Goal: Go to known website: Access a specific website the user already knows

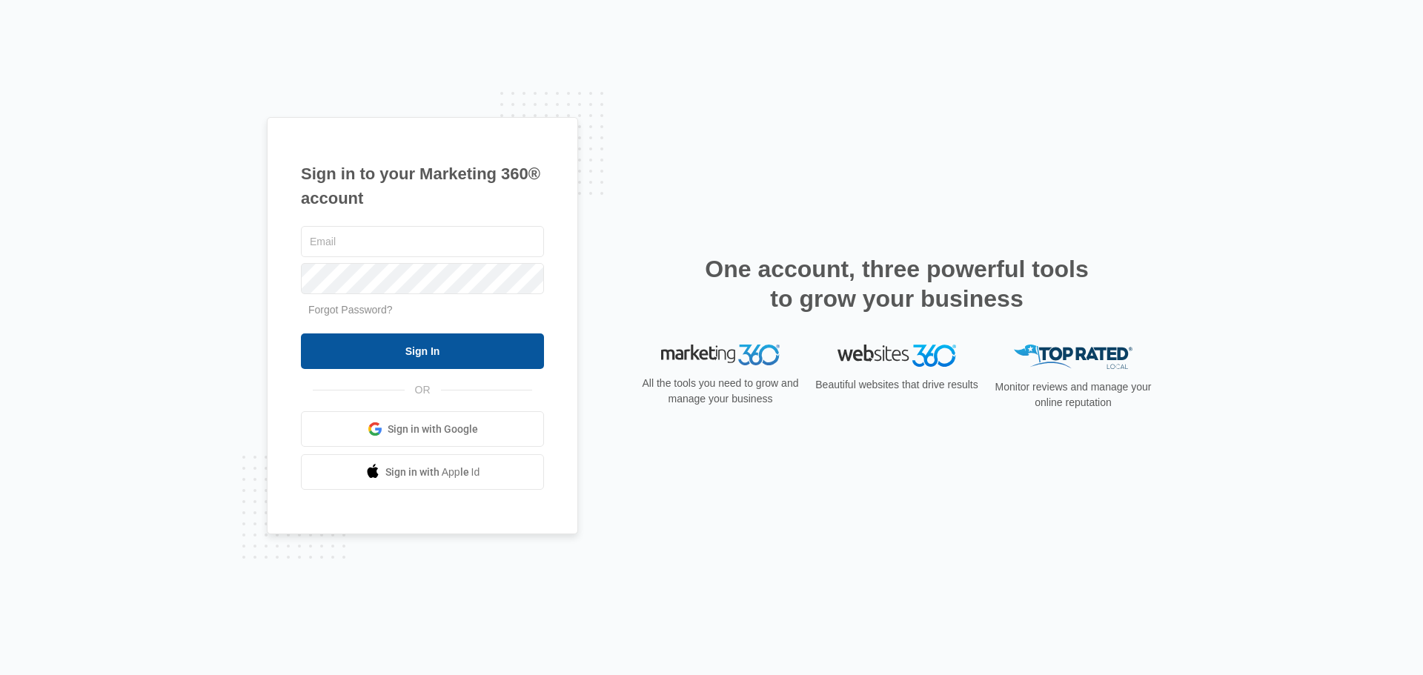
type input "[EMAIL_ADDRESS][DOMAIN_NAME]"
drag, startPoint x: 404, startPoint y: 357, endPoint x: 340, endPoint y: 363, distance: 64.0
click at [402, 357] on input "Sign In" at bounding box center [422, 352] width 243 height 36
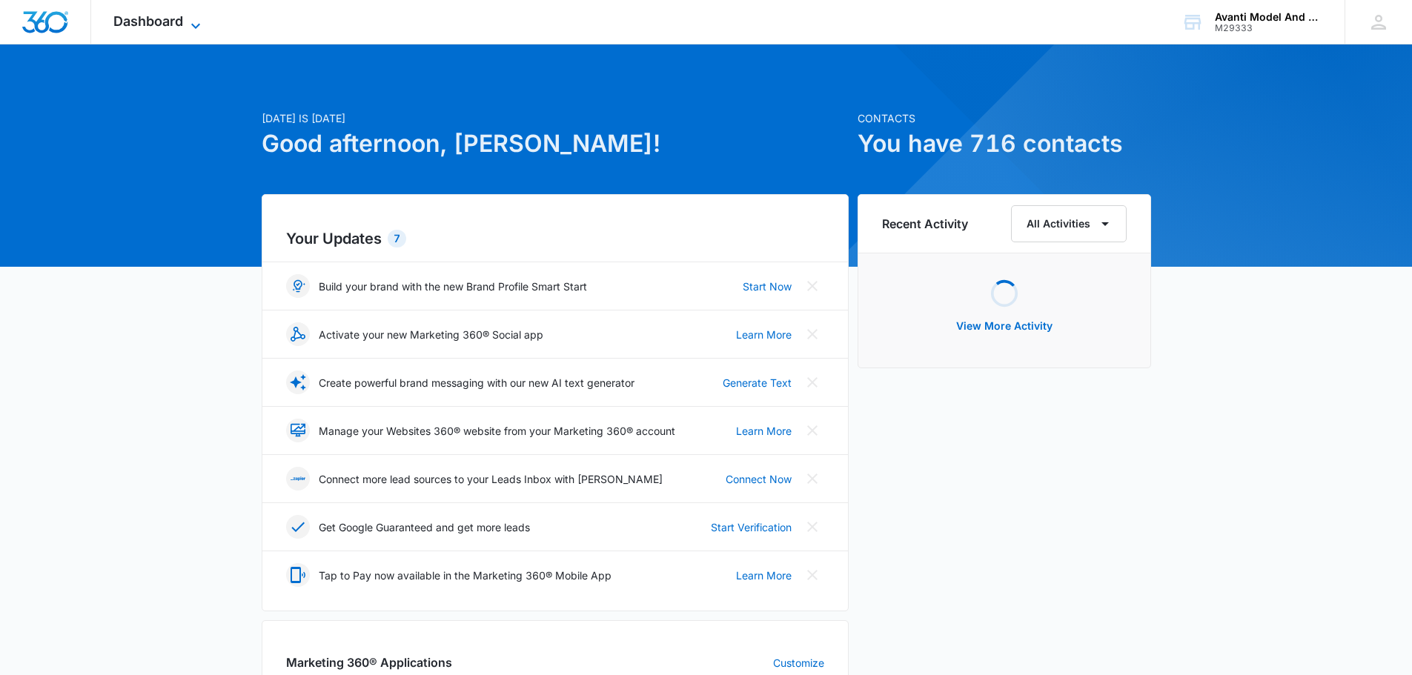
click at [194, 22] on icon at bounding box center [196, 26] width 18 height 18
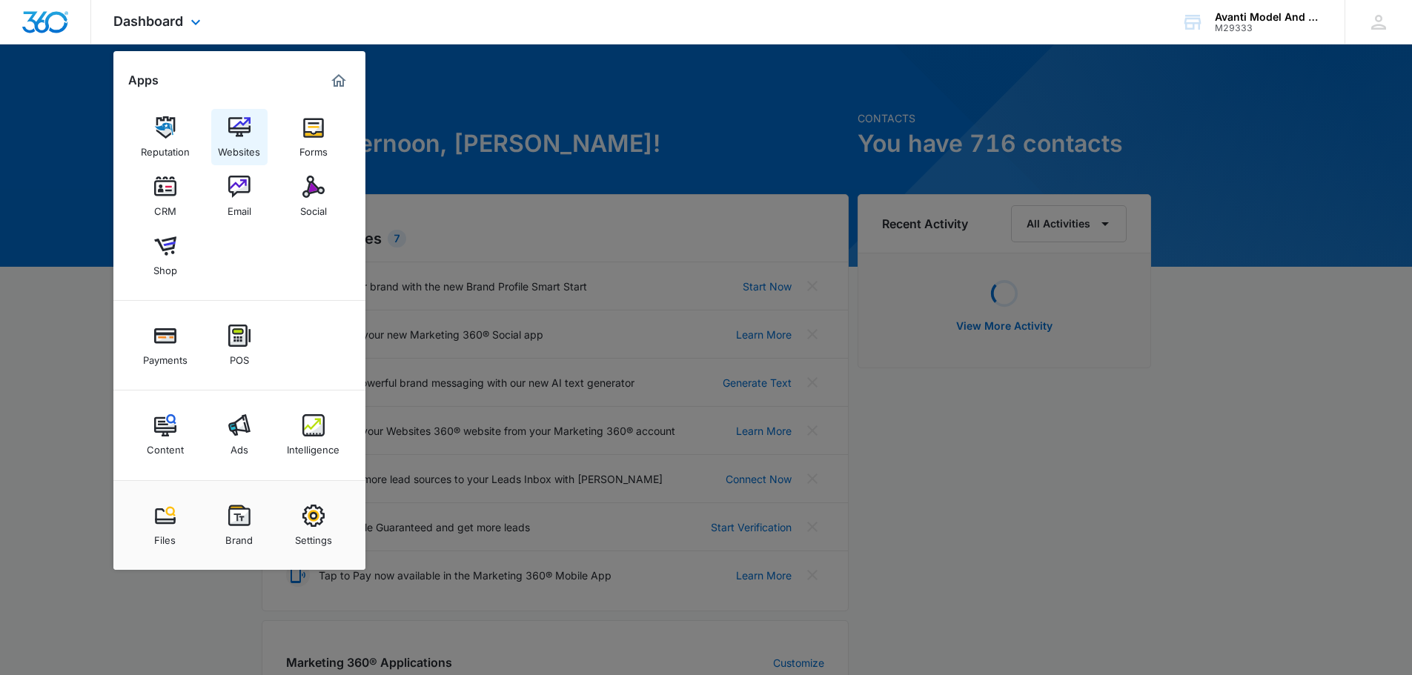
click at [245, 131] on img at bounding box center [239, 127] width 22 height 22
